Goal: Task Accomplishment & Management: Manage account settings

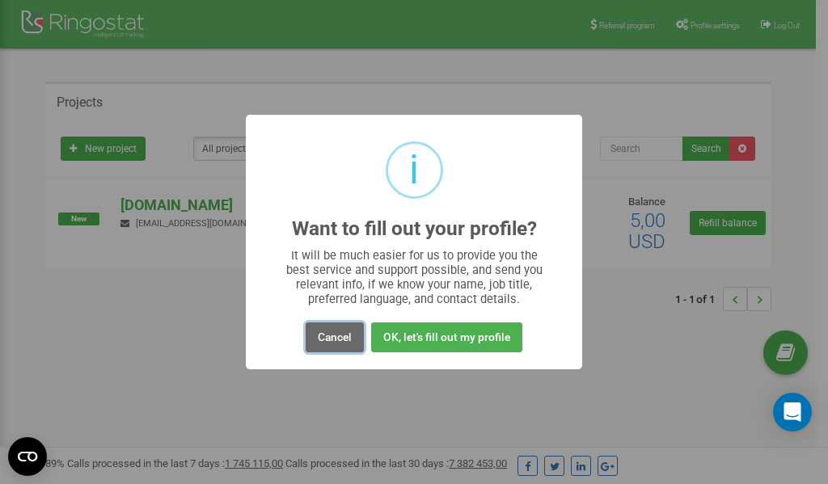
click at [344, 339] on button "Cancel" at bounding box center [335, 338] width 58 height 30
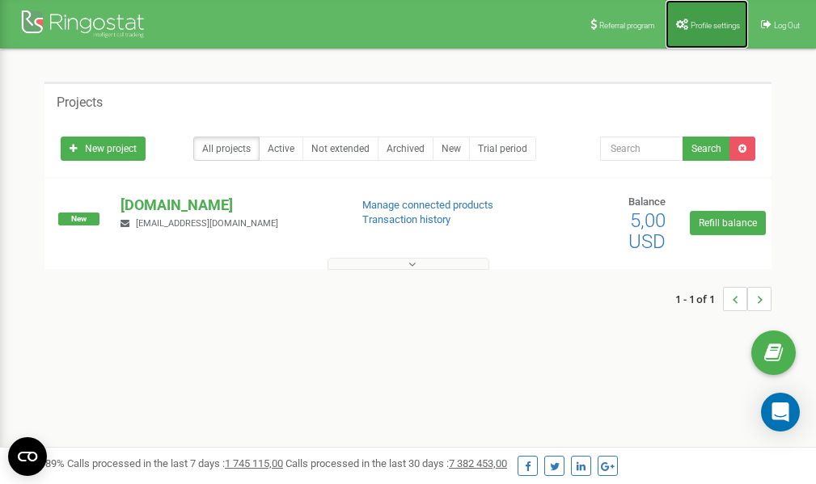
click at [714, 30] on link "Profile settings" at bounding box center [706, 24] width 82 height 49
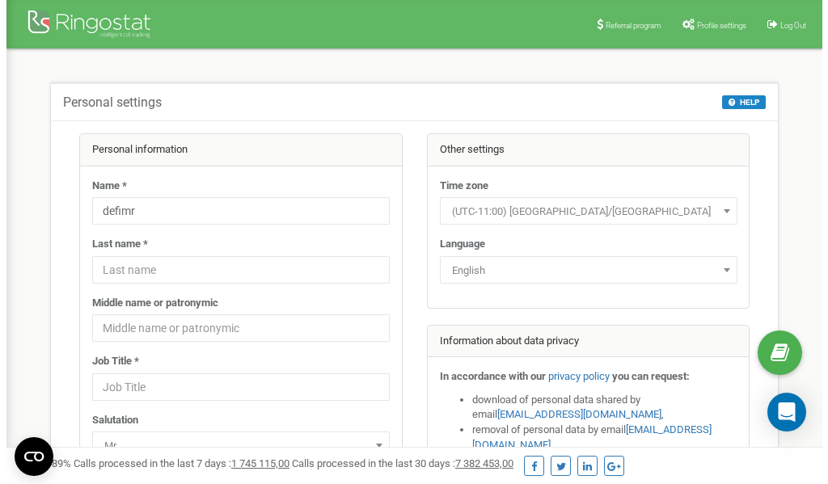
scroll to position [81, 0]
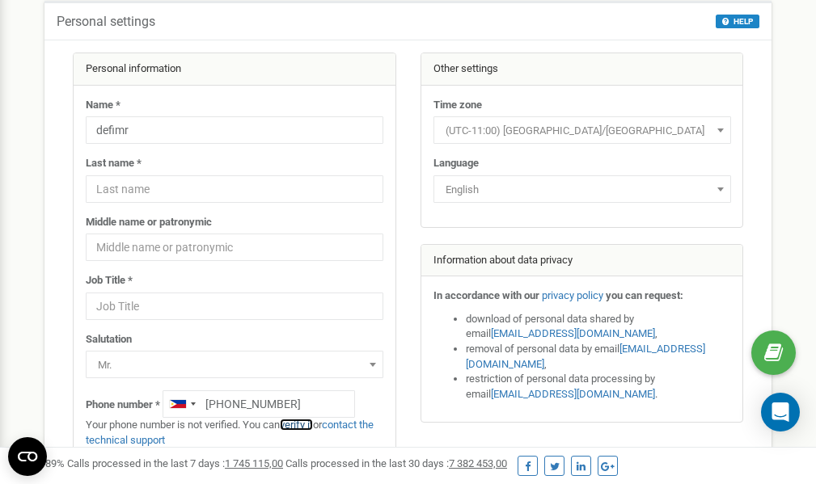
click at [298, 424] on link "verify it" at bounding box center [296, 425] width 33 height 12
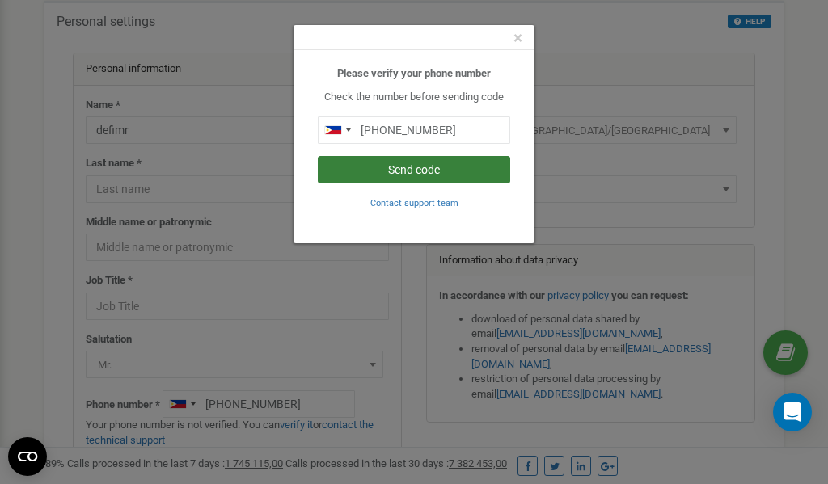
click at [415, 169] on button "Send code" at bounding box center [414, 169] width 192 height 27
